Goal: Find specific page/section: Find specific page/section

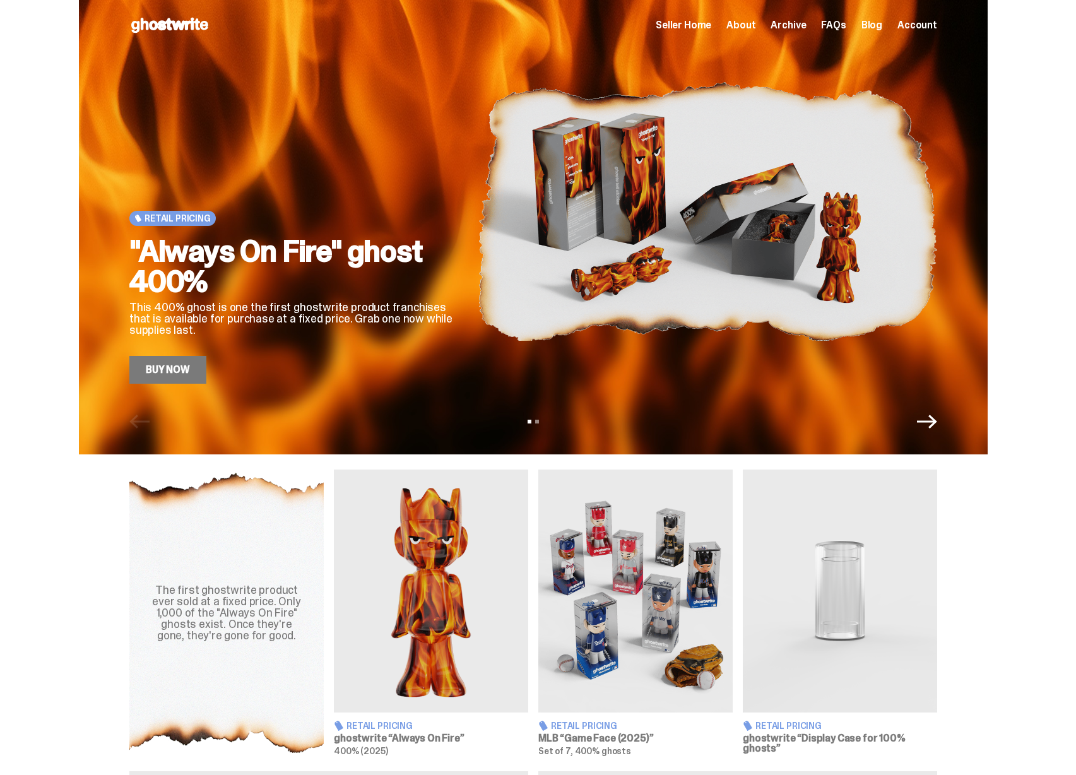
click at [700, 27] on span "Seller Home" at bounding box center [684, 25] width 56 height 10
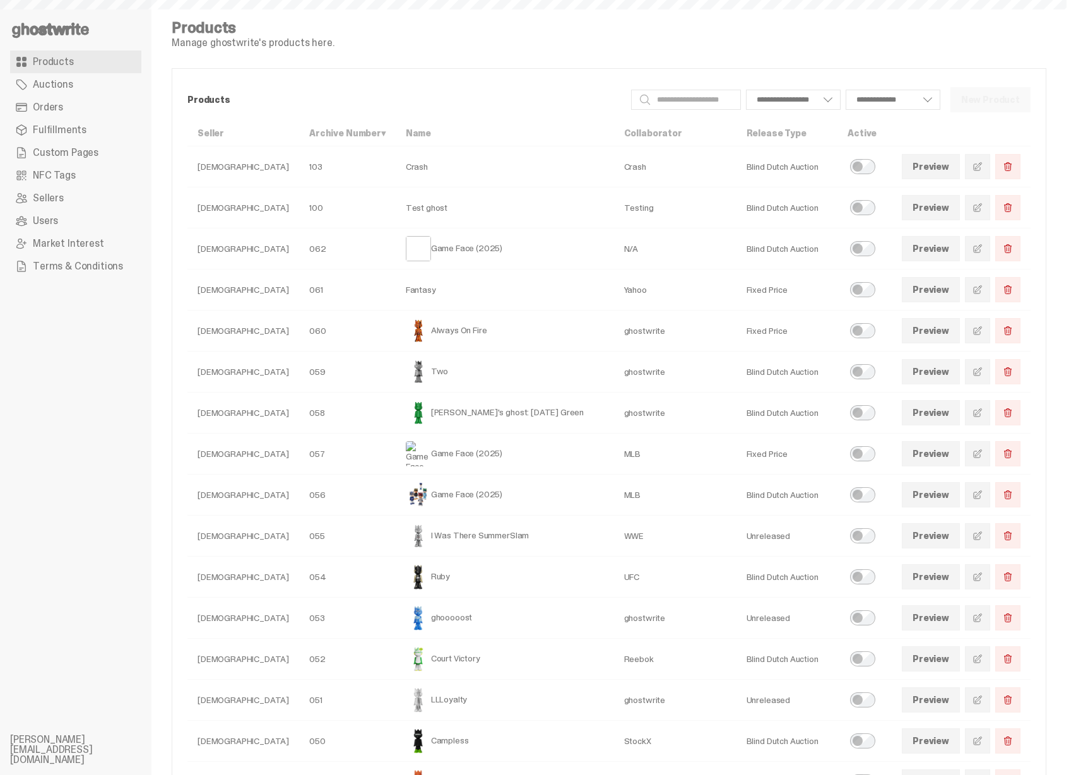
select select
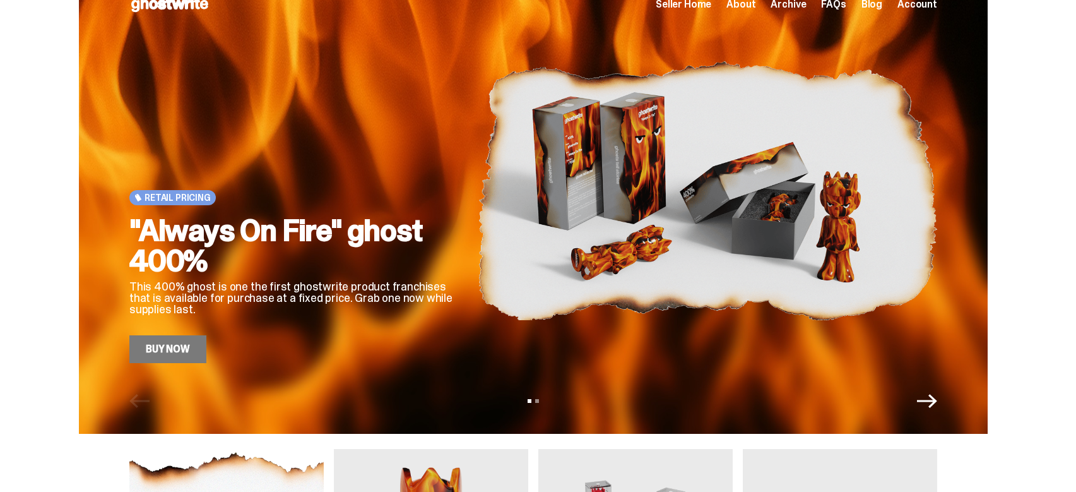
scroll to position [21, 0]
